Goal: Task Accomplishment & Management: Complete application form

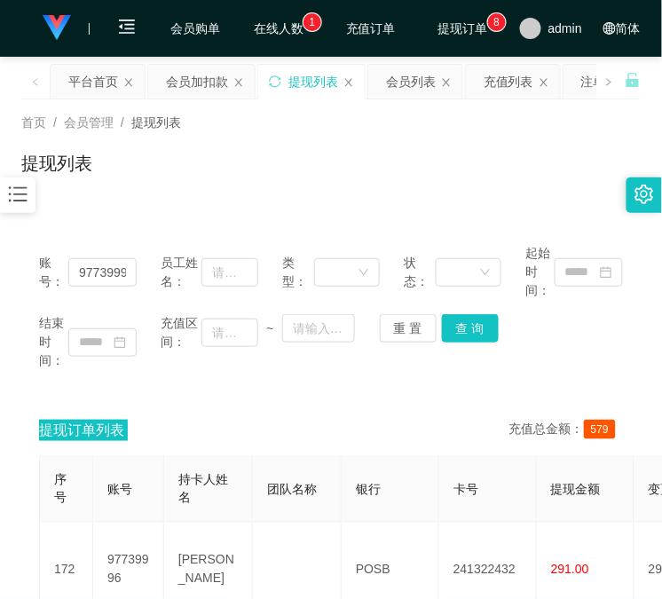
scroll to position [163, 0]
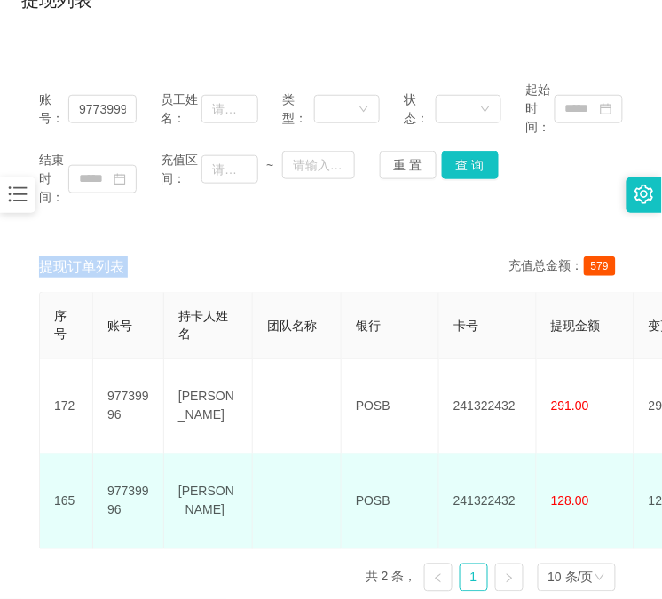
click at [632, 514] on td "128.00" at bounding box center [586, 501] width 98 height 95
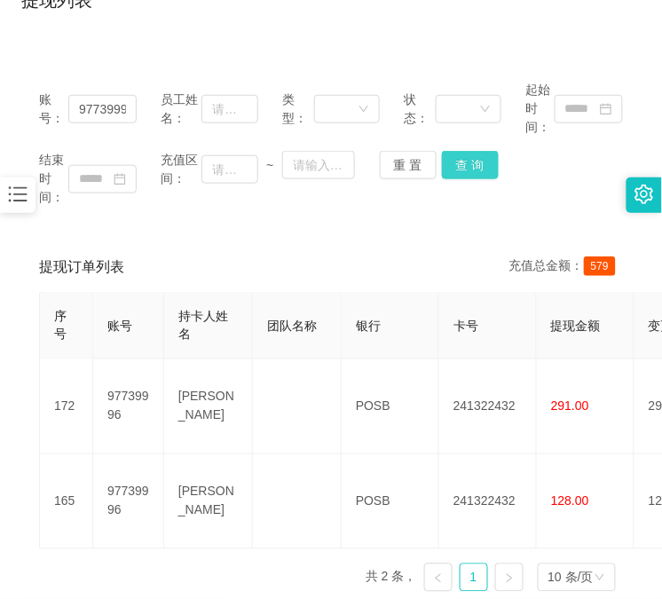
click at [454, 158] on button "查 询" at bounding box center [470, 165] width 57 height 28
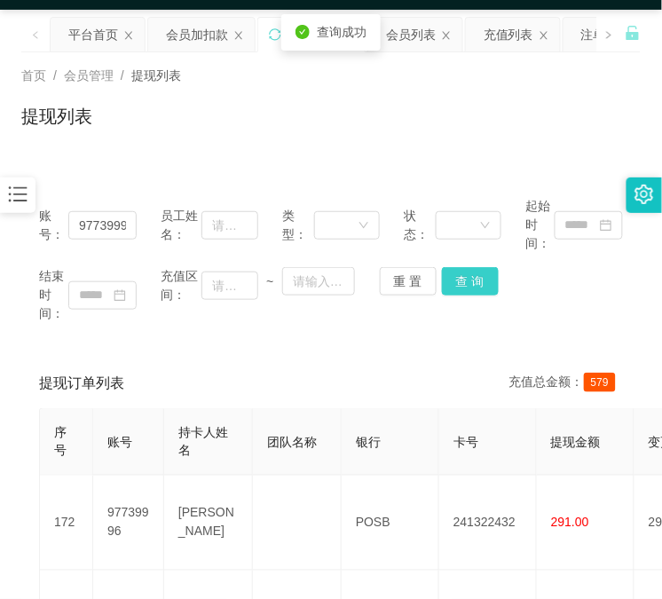
scroll to position [0, 0]
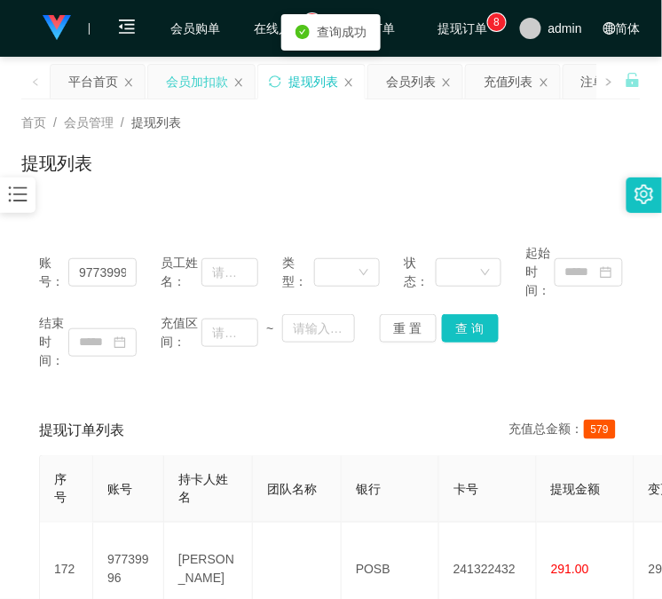
click at [180, 90] on div "会员加扣款" at bounding box center [197, 82] width 62 height 34
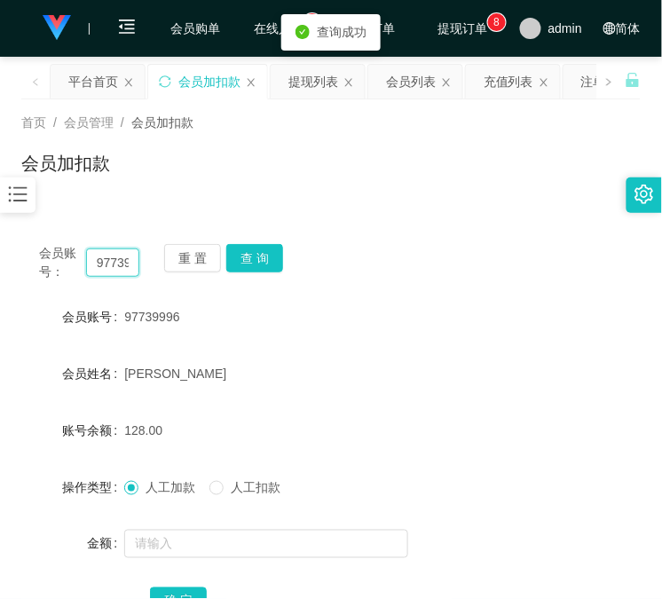
click at [107, 257] on input "97739996" at bounding box center [112, 262] width 53 height 28
drag, startPoint x: 107, startPoint y: 257, endPoint x: 138, endPoint y: 258, distance: 31.1
click at [108, 257] on input "97739996" at bounding box center [112, 262] width 53 height 28
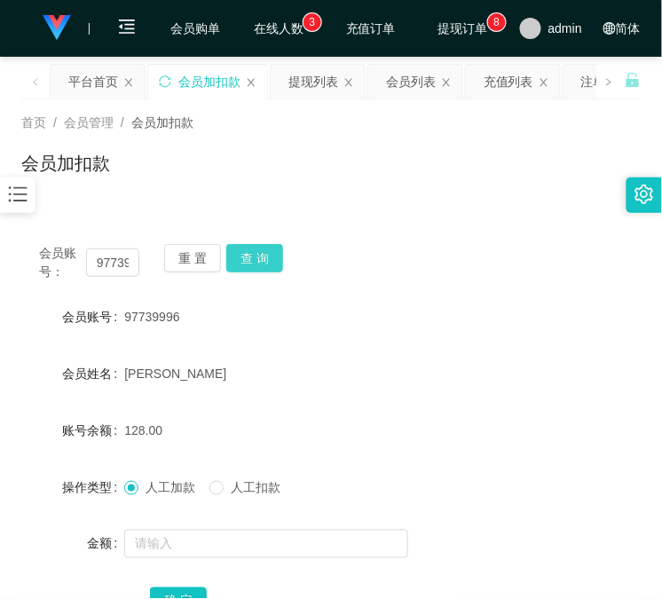
click at [270, 268] on button "查 询" at bounding box center [254, 258] width 57 height 28
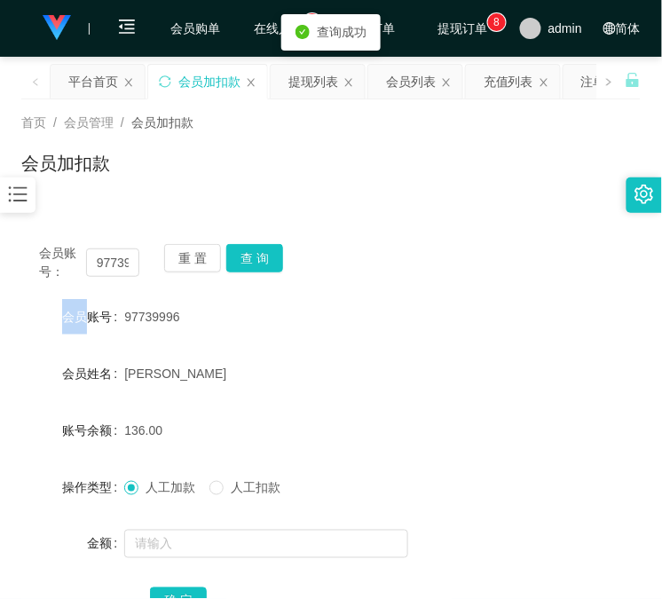
drag, startPoint x: 270, startPoint y: 268, endPoint x: 252, endPoint y: 300, distance: 37.0
click at [270, 268] on div "会员账号： 97739996 重 置 查 询" at bounding box center [330, 262] width 619 height 37
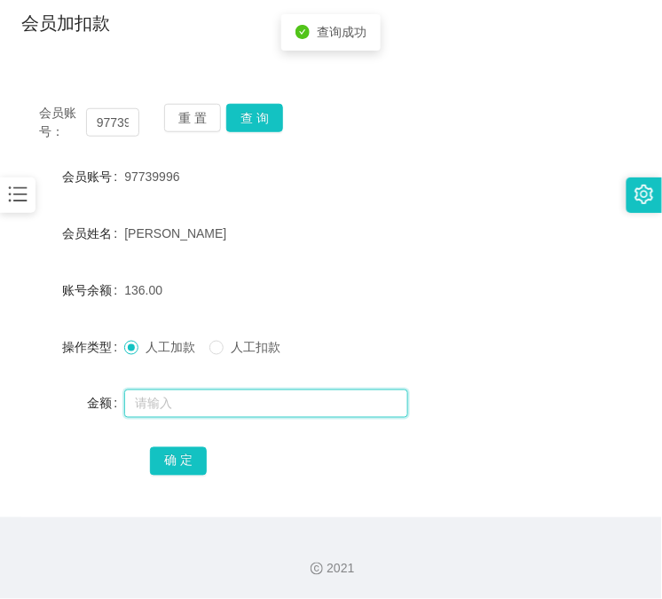
click at [196, 397] on input "text" at bounding box center [266, 403] width 284 height 28
type input "15"
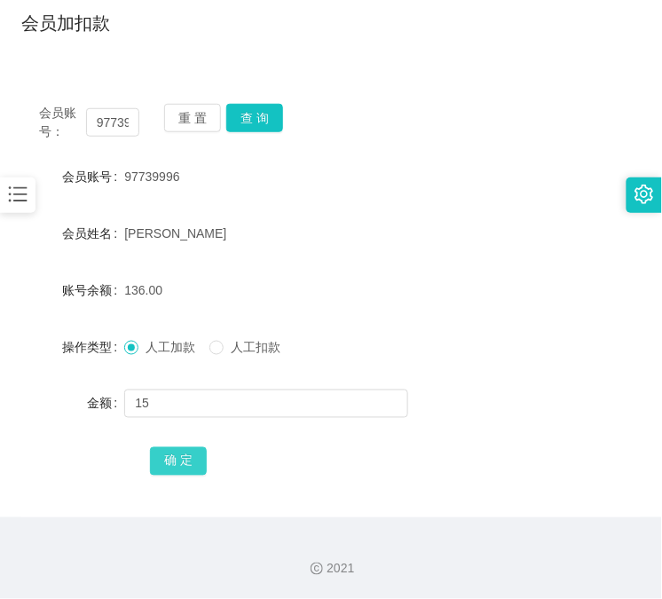
click at [184, 455] on button "确 定" at bounding box center [178, 461] width 57 height 28
click at [144, 530] on div "2021" at bounding box center [331, 558] width 662 height 82
click at [113, 128] on input "97739996" at bounding box center [112, 122] width 53 height 28
paste input "82121540"
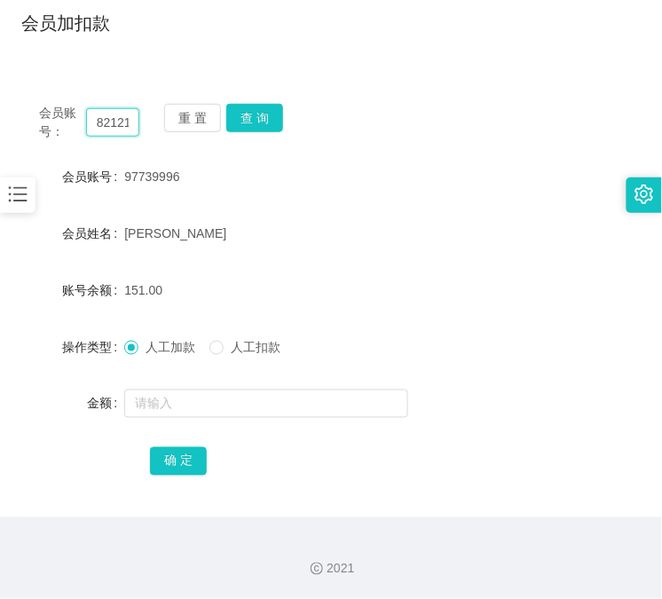
scroll to position [0, 22]
type input "82121540"
click at [267, 126] on button "查 询" at bounding box center [254, 118] width 57 height 28
click at [269, 126] on div "会员账号： 82121540 重 置 查 询" at bounding box center [330, 122] width 619 height 37
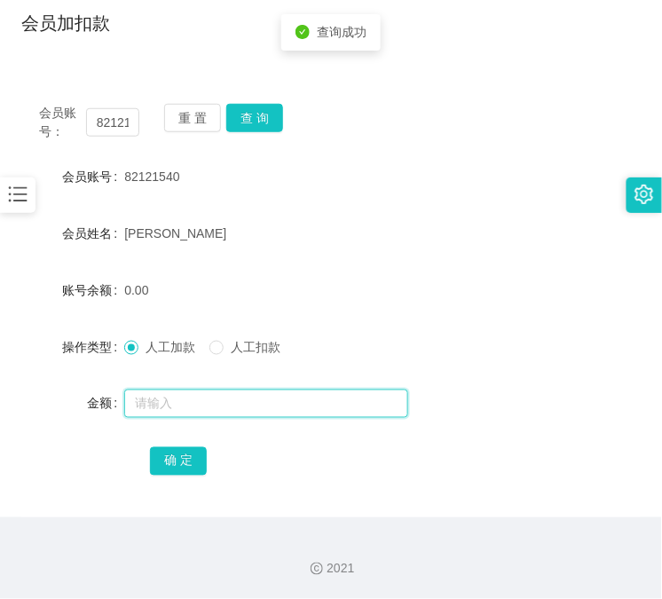
click at [200, 406] on input "text" at bounding box center [266, 403] width 284 height 28
type input "15"
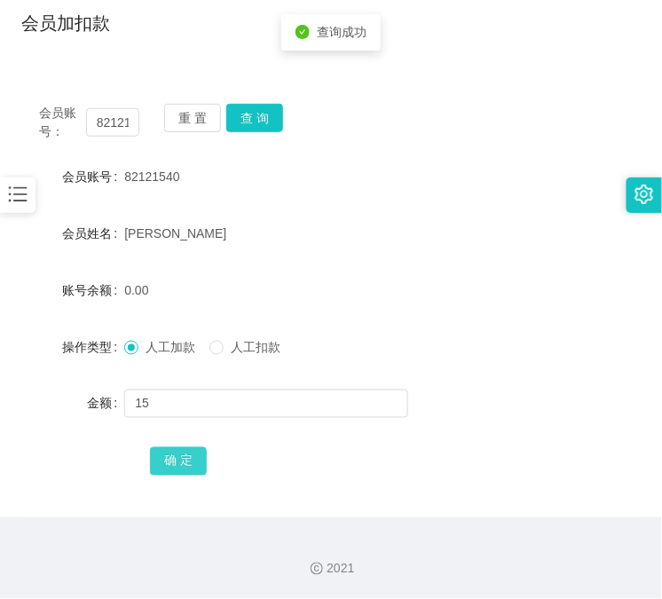
click at [173, 456] on button "确 定" at bounding box center [178, 461] width 57 height 28
